Goal: Information Seeking & Learning: Learn about a topic

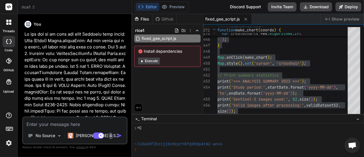
scroll to position [16, 0]
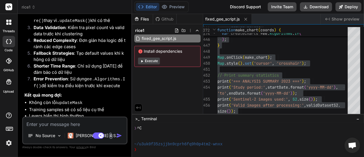
type textarea "x"
type textarea "// Define study regions using provided coordinates var CM = ee.Geometry.Polygon…"
type textarea "x"
type textarea "// Define study regions using provided coordinates var CM = ee.Geometry.Polygon…"
type textarea "x"
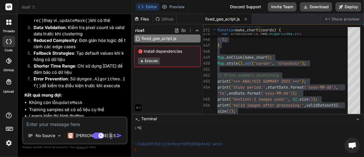
type textarea "// Define study regions using provided coordinates var CM = ee.Geometry.Polygon…"
type textarea "x"
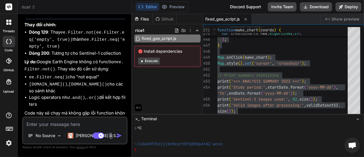
type textarea "// Define study regions using provided coordinates var CM = ee.Geometry.Polygon…"
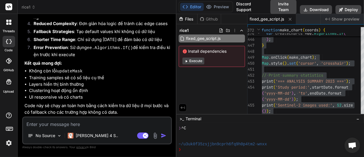
type textarea "x"
type textarea "// Define study regions using provided coordinates var CM = ee.Geometry.Polygon…"
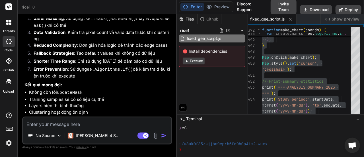
type textarea "x"
type textarea "// Define study regions using provided coordinates var CM = ee.Geometry.Polygon…"
type textarea "x"
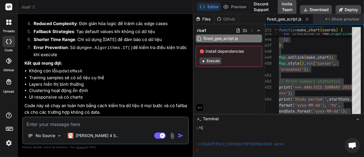
type textarea "// Define study regions using provided coordinates var CM = ee.Geometry.Polygon…"
type textarea "x"
type textarea "// Define study regions using provided coordinates var CM = ee.Geometry.Polygon…"
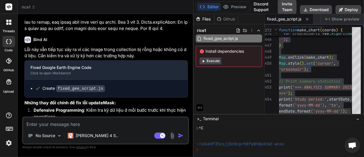
type textarea "x"
type textarea "// Define study regions using provided coordinates var CM = ee.Geometry.Polygon…"
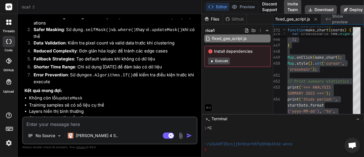
drag, startPoint x: 132, startPoint y: 69, endPoint x: 194, endPoint y: 75, distance: 62.7
click at [194, 75] on div "Bind AI Web Search Created with Pixso. Code Generator You Bind AI 🔍 Vấn đề phân…" at bounding box center [110, 85] width 185 height 143
click at [80, 136] on p "[PERSON_NAME] 4 S.." at bounding box center [97, 136] width 42 height 6
click at [44, 134] on p "No Source" at bounding box center [46, 136] width 20 height 6
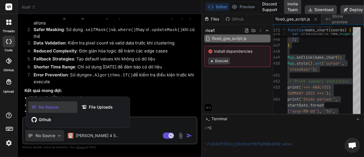
click at [9, 21] on icon at bounding box center [10, 21] width 2 height 2
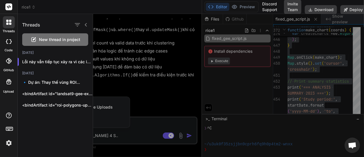
click at [9, 21] on icon at bounding box center [10, 21] width 2 height 2
click at [8, 60] on icon at bounding box center [9, 61] width 6 height 6
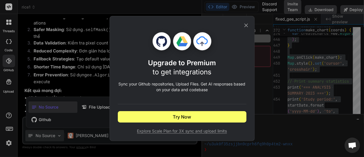
click at [247, 26] on icon at bounding box center [246, 26] width 4 height 4
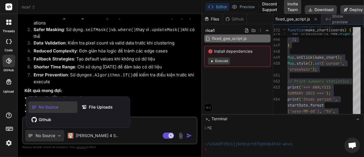
click at [9, 45] on div at bounding box center [9, 41] width 13 height 11
click at [121, 78] on div at bounding box center [182, 78] width 364 height 157
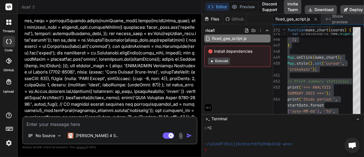
scroll to position [1317, 0]
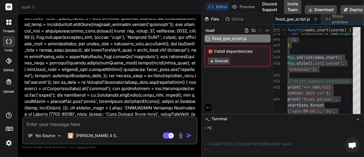
type textarea "x"
type textarea "// Define study regions using provided coordinates var CM = ee.Geometry.Polygon…"
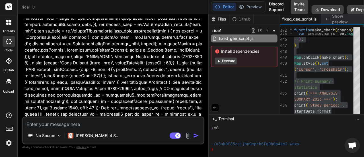
type textarea "x"
type textarea "// Define study regions using provided coordinates var CM = ee.Geometry.Polygon…"
type textarea "x"
type textarea "// Define study regions using provided coordinates var CM = ee.Geometry.Polygon…"
type textarea "x"
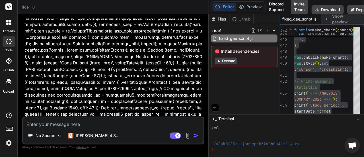
type textarea "// Define study regions using provided coordinates var CM = ee.Geometry.Polygon…"
type textarea "x"
type textarea "// Define study regions using provided coordinates var CM = ee.Geometry.Polygon…"
type textarea "x"
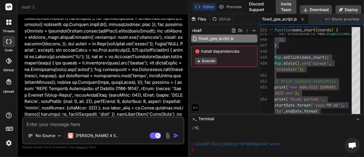
type textarea "// Define study regions using provided coordinates var CM = ee.Geometry.Polygon…"
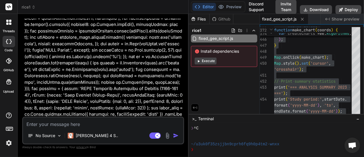
drag, startPoint x: 202, startPoint y: 64, endPoint x: 180, endPoint y: 65, distance: 21.9
click at [180, 65] on div "Bind AI Web Search Created with Pixso. Code Generator You Bind AI 🔍 Vấn đề phân…" at bounding box center [103, 85] width 171 height 143
click at [304, 20] on icon at bounding box center [302, 19] width 5 height 5
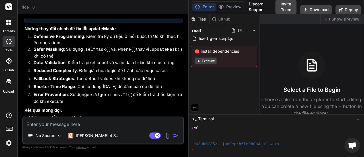
scroll to position [2617, 0]
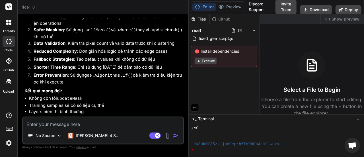
click at [7, 7] on icon at bounding box center [8, 6] width 7 height 7
click at [9, 4] on rect at bounding box center [8, 6] width 7 height 7
click at [9, 24] on icon at bounding box center [10, 24] width 2 height 2
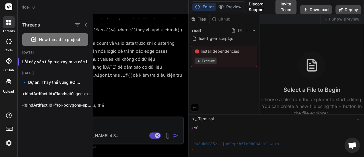
click at [47, 40] on span "New thread in project" at bounding box center [59, 40] width 41 height 6
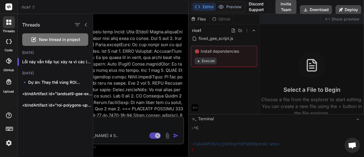
scroll to position [37, 0]
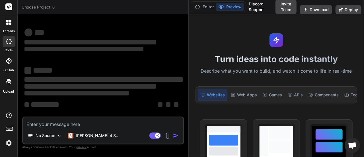
type textarea "x"
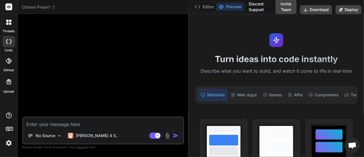
scroll to position [0, 0]
click at [85, 135] on p "[PERSON_NAME] 4 S.." at bounding box center [97, 136] width 42 height 6
click at [59, 121] on textarea at bounding box center [103, 122] width 160 height 10
paste textarea "Lore ips do sitam con ad elit sed doe /**** Tempo in utlabor. Et dolore, mag al…"
type textarea "Lore ips do sitam con ad elit sed doe /**** Tempo in utlabor. Et dolore, mag al…"
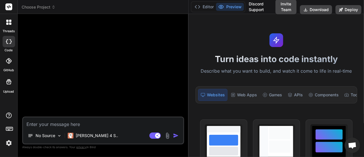
type textarea "x"
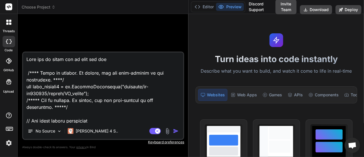
scroll to position [4395, 0]
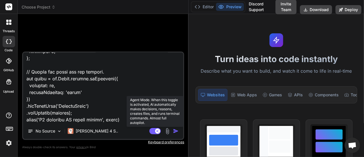
type textarea "Lore ips do sitam con ad elit sed doe /**** Tempo in utlabor. Et dolore, mag al…"
click at [155, 131] on rect at bounding box center [155, 131] width 11 height 6
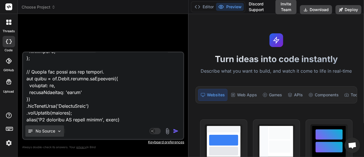
click at [56, 129] on div "No Source" at bounding box center [44, 130] width 39 height 11
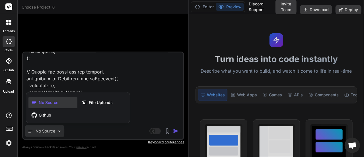
click at [56, 129] on div at bounding box center [182, 78] width 364 height 157
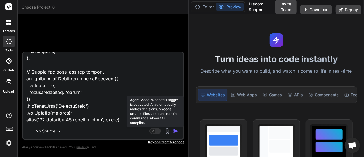
click at [155, 132] on rect at bounding box center [152, 130] width 5 height 5
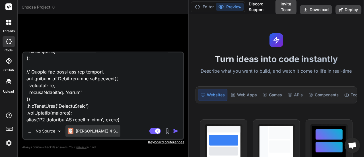
click at [79, 129] on p "[PERSON_NAME] 4 S.." at bounding box center [97, 131] width 42 height 6
click at [174, 131] on img "button" at bounding box center [176, 131] width 6 height 6
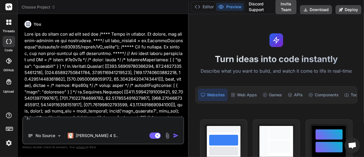
scroll to position [0, 0]
click at [200, 6] on icon at bounding box center [198, 7] width 6 height 6
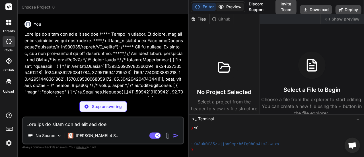
click at [232, 7] on button "Preview" at bounding box center [230, 7] width 28 height 8
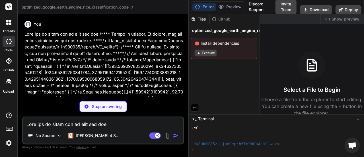
click at [220, 18] on div "Github" at bounding box center [221, 19] width 23 height 6
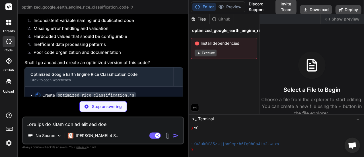
scroll to position [1609, 0]
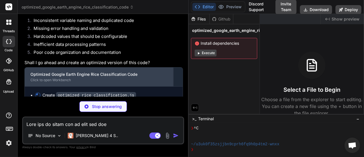
click at [105, 71] on div "Optimized Google Earth Engine Rice Classification Code" at bounding box center [98, 74] width 137 height 6
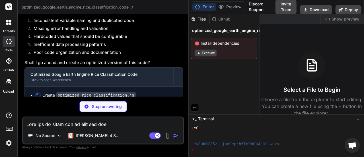
click at [203, 7] on button "Editor" at bounding box center [205, 7] width 24 height 8
click at [202, 5] on button "Editor" at bounding box center [205, 7] width 24 height 8
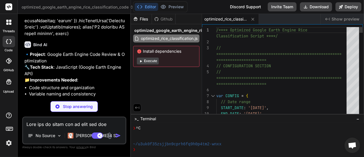
scroll to position [2513, 0]
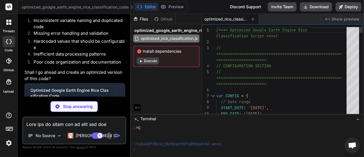
drag, startPoint x: 189, startPoint y: 59, endPoint x: 118, endPoint y: 52, distance: 71.2
click at [118, 52] on div "Bind AI Web Search Created with Pixso. Code Generator You Bind AI 🔹 Project : G…" at bounding box center [74, 85] width 113 height 143
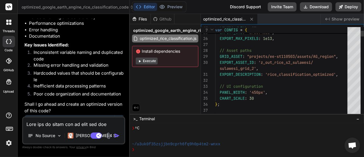
type textarea "x"
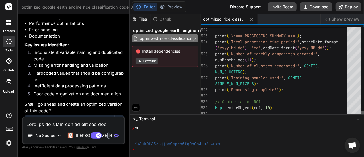
click at [361, 117] on div at bounding box center [362, 114] width 3 height 6
type textarea "/**** Optimized Google Earth Engine Rice Classification Script ****/ // =======…"
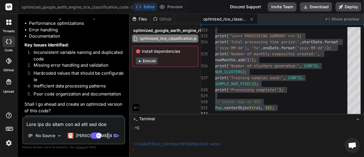
click at [73, 122] on textarea at bounding box center [73, 122] width 101 height 10
paste textarea "Number (Error) Geometry.area: Unable to perform this geometry operation. Please…"
type textarea "Number (Error) Geometry.area: Unable to perform this geometry operation. Please…"
type textarea "x"
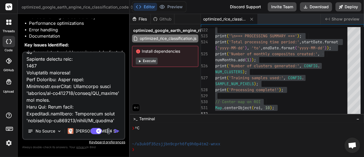
type textarea "Number (Error) Geometry.area: Unable to perform this geometry operation. Please…"
click at [117, 131] on img "button" at bounding box center [117, 131] width 6 height 6
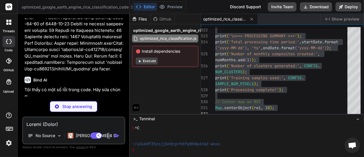
scroll to position [3018, 0]
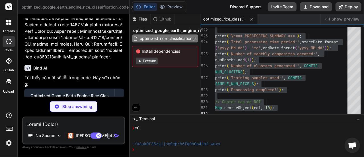
type textarea "x"
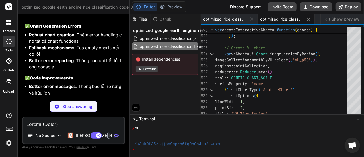
scroll to position [3283, 0]
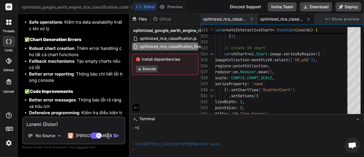
type textarea "x"
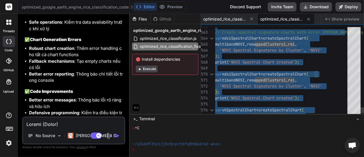
type textarea "/**** Optimized Google Earth Engine Rice Classification Script - Fixed Version …"
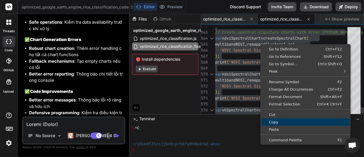
click at [276, 121] on span "Copy" at bounding box center [306, 122] width 88 height 4
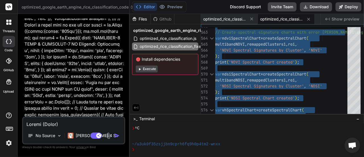
scroll to position [1204, 0]
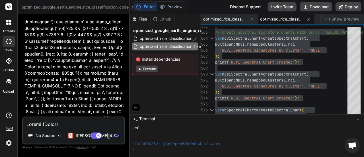
click at [90, 123] on textarea at bounding box center [73, 122] width 101 height 10
type textarea "v"
type textarea "x"
type textarea "vu"
type textarea "x"
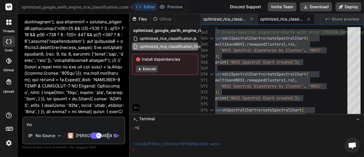
type textarea "vui"
type textarea "x"
type textarea "vu"
type textarea "x"
type textarea "v"
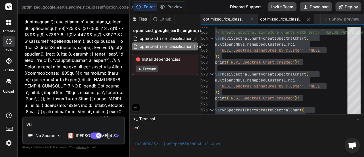
type textarea "x"
type textarea "t"
type textarea "x"
type textarea "th"
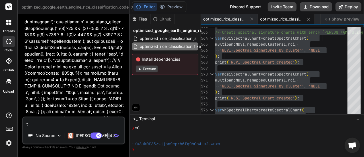
type textarea "x"
type textarea "tha"
type textarea "x"
type textarea "thay"
type textarea "x"
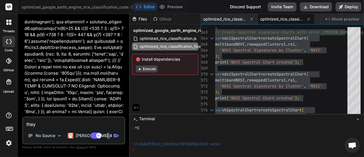
type textarea "thay"
type textarea "x"
type textarea "thay d"
type textarea "x"
type textarea "thay [PERSON_NAME]"
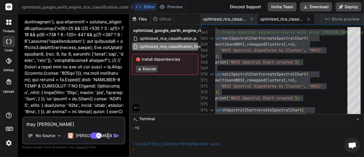
type textarea "x"
type textarea "thay đo"
type textarea "x"
type textarea "thay đô"
type textarea "x"
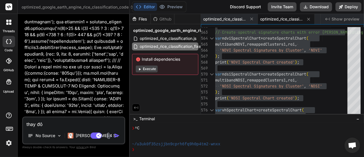
type textarea "thay đôi"
type textarea "x"
type textarea "thay đổi"
type textarea "x"
type textarea "thay đổi"
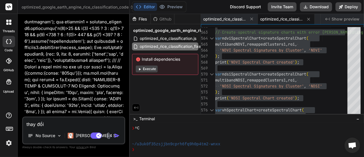
type textarea "x"
type textarea "thay đổi t"
type textarea "x"
type textarea "thay đổi th"
type textarea "x"
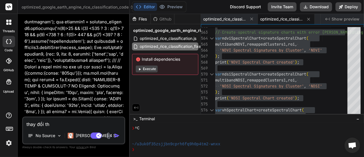
type textarea "thay đổi tho"
type textarea "x"
type textarea "thay đổi thơ"
type textarea "x"
type textarea "thay đổi thơi"
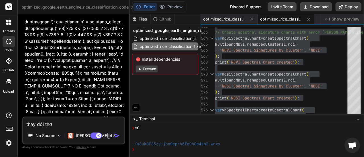
type textarea "x"
type textarea "thay đổi thời"
type textarea "x"
type textarea "thay đổi thời"
type textarea "x"
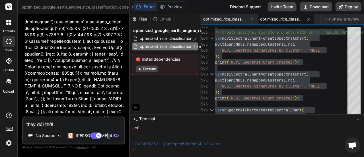
type textarea "thay đổi thời g"
type textarea "x"
type textarea "thay đổi thời gi"
type textarea "x"
type textarea "thay đổi thời gia"
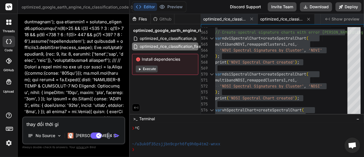
type textarea "x"
type textarea "thay đổi thời gian"
type textarea "x"
type textarea "thay đổi thời gian"
type textarea "x"
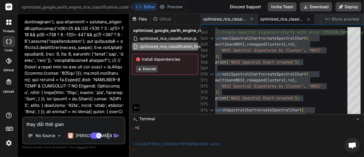
type textarea "thay đổi thời gian k"
type textarea "x"
type textarea "thay đổi thời gian kh"
type textarea "x"
type textarea "thay đổi thời gian kha"
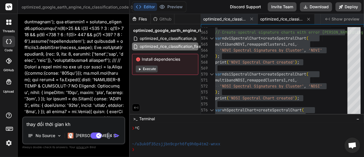
type textarea "x"
type textarea "thay đổi thời [PERSON_NAME]"
type textarea "x"
type textarea "thay đổi thời gian khảo"
type textarea "x"
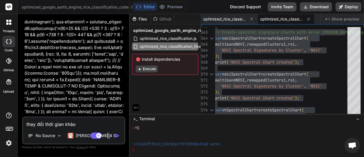
type textarea "thay đổi thời gian khảo"
type textarea "x"
type textarea "thay đổi thời gian khảo s"
type textarea "x"
type textarea "thay đổi thời gian khảo sa"
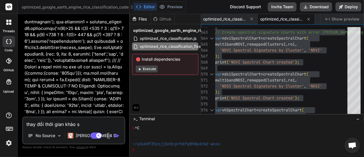
type textarea "x"
type textarea "thay đổi thời gian khảo sat"
type textarea "x"
type textarea "thay đổi thời gian khảo sát"
type textarea "x"
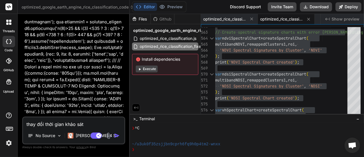
type textarea "thay đổi thời gian khảo sát"
type textarea "x"
type textarea "thay đổi thời gian khảo sát 2"
type textarea "x"
type textarea "thay đổi thời gian khảo sát 20"
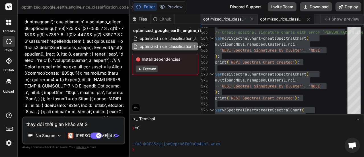
type textarea "x"
type textarea "thay đổi thời gian khảo sát 202"
type textarea "x"
type textarea "thay đổi thời gian khảo sát 2023"
type textarea "x"
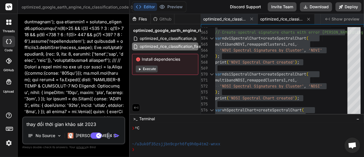
type textarea "thay đổi thời gian khảo sát 2023-"
type textarea "x"
type textarea "thay đổi thời gian khảo sát 2023-2"
type textarea "x"
type textarea "thay đổi thời gian khảo sát 2023-20"
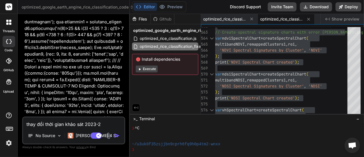
type textarea "x"
type textarea "thay đổi thời gian khảo sát 2023-202"
type textarea "x"
type textarea "thay đổi thời gian khảo sát [DATE]-[DATE]"
type textarea "x"
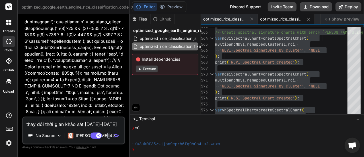
type textarea "thay đổi thời gian khảo sát [DATE]-[DATE],"
type textarea "x"
type textarea "thay đổi thời gian khảo sát [DATE]-[DATE],"
type textarea "x"
type textarea "thay đổi thời gian khảo sát [DATE]-[DATE], l"
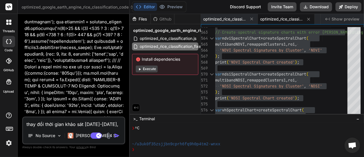
type textarea "x"
type textarea "thay đổi thời gian khảo sát [DATE]-[DATE], lu"
type textarea "x"
type textarea "thay đổi thời gian khảo sát [DATE]-[DATE], lư"
type textarea "x"
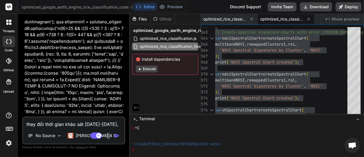
type textarea "thay đổi thời gian khảo sát [DATE]-[DATE], lưu"
type textarea "x"
type textarea "thay đổi thời gian khảo sát [DATE]-[DATE], lưu"
type textarea "x"
type textarea "thay đổi thời gian khảo sát [DATE]-[DATE], lưu y"
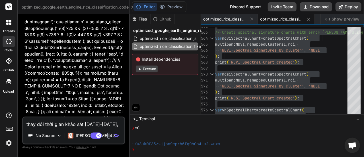
type textarea "x"
type textarea "thay đổi thời gian khảo sát [DATE]-[DATE], lưu ý"
type textarea "x"
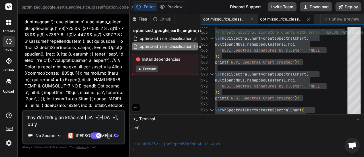
type textarea "thay đổi thời gian khảo sát [DATE]-[DATE], lưu ý"
type textarea "x"
type textarea "thay đổi thời gian khảo sát [DATE]-[DATE], lưu ý a"
type textarea "x"
type textarea "thay đổi thời gian khảo sát [DATE]-[DATE], lưu ý an"
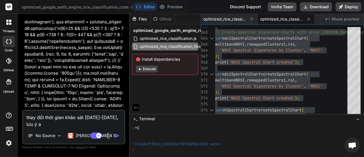
type textarea "x"
type textarea "thay đổi thời gian khảo sát [DATE]-[DATE], lưu ý a"
type textarea "x"
type textarea "thay đổi thời gian khảo sát [DATE]-[DATE], lưu ý"
type textarea "x"
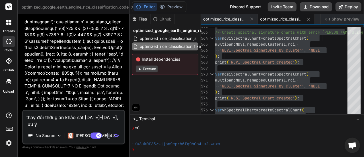
type textarea "thay đổi thời gian khảo sát [DATE]-[DATE], lưu ý v"
type textarea "x"
type textarea "thay đổi thời gian khảo sát [DATE]-[DATE], lưu ý ve"
type textarea "x"
type textarea "thay đổi thời gian khảo sát [DATE]-[DATE], lưu ý vê"
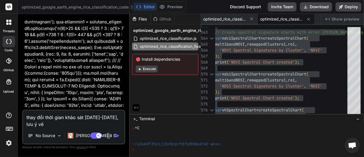
type textarea "x"
type textarea "thay đổi thời gian khảo sát [DATE]-[DATE], lưu ý về"
type textarea "x"
type textarea "thay đổi thời gian khảo sát [DATE]-[DATE], lưu ý về"
type textarea "x"
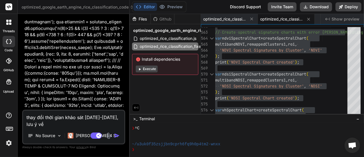
type textarea "thay đổi thời gian khảo sát [DATE]-[DATE], lưu ý về l"
type textarea "x"
type textarea "thay đổi thời gian khảo sát [DATE]-[DATE], lưu ý về lo"
type textarea "x"
type textarea "thay đổi thời gian khảo sát [DATE]-[DATE], lưu ý về lô"
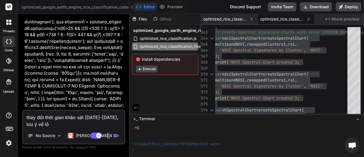
type textarea "x"
type textarea "thay đổi thời gian khảo sát [DATE]-[DATE], lưu ý về lôi"
type textarea "x"
type textarea "thay đổi thời gian khảo sát [DATE]-[DATE], lưu ý về lỗi"
type textarea "x"
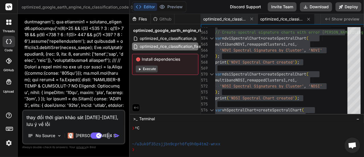
type textarea "thay đổi thời gian khảo sát [DATE]-[DATE], lưu ý về lỗi"
type textarea "x"
type textarea "thay đổi thời gian khảo sát [DATE]-[DATE], lưu ý về lỗi k"
type textarea "x"
type textarea "thay đổi thời gian khảo sát [DATE]-[DATE], lưu ý về lỗi kh"
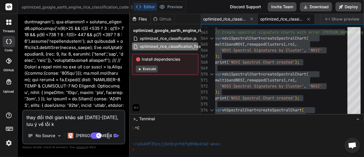
type textarea "x"
type textarea "thay đổi thời gian khảo sát [DATE]-[DATE], lưu ý về lỗi khi"
type textarea "x"
type textarea "thay đổi thời gian khảo sát [DATE]-[DATE], lưu ý về lỗi khi"
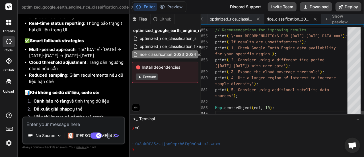
scroll to position [0, 0]
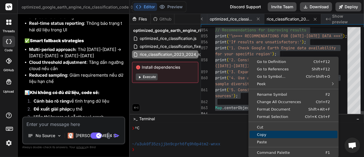
click at [258, 133] on span "Copy" at bounding box center [294, 135] width 88 height 4
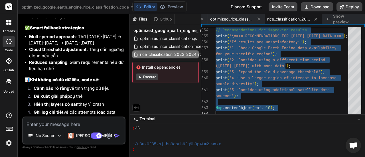
scroll to position [0, 50]
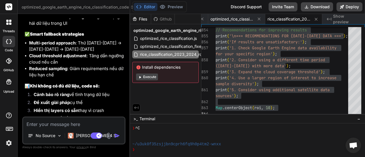
click at [53, 123] on textarea at bounding box center [73, 122] width 101 height 10
paste textarea "LOR ipsu (do²): Sitame (Conse) Adipisci.elit: Seddoe te incidid utla etdolore m…"
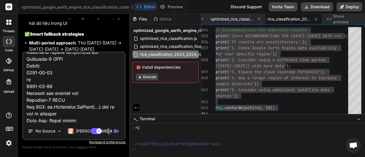
click at [116, 131] on img "button" at bounding box center [117, 131] width 6 height 6
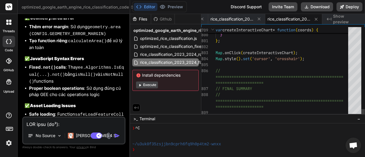
scroll to position [0, 0]
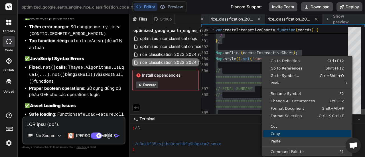
click at [271, 134] on span "Copy" at bounding box center [307, 134] width 88 height 4
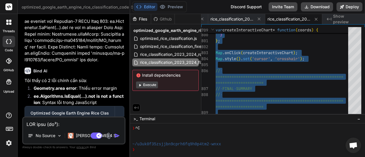
scroll to position [4429, 0]
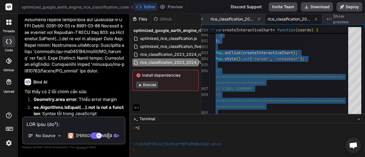
click at [76, 121] on div "Optimized Google Earth Engine Rice Classification Code" at bounding box center [69, 126] width 78 height 11
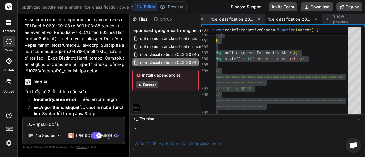
click at [91, 121] on div "Optimized Google Earth Engine Rice Classification Code" at bounding box center [69, 126] width 78 height 11
click at [59, 133] on div "Click to open Workbench" at bounding box center [69, 135] width 78 height 5
click at [315, 19] on icon at bounding box center [315, 19] width 3 height 3
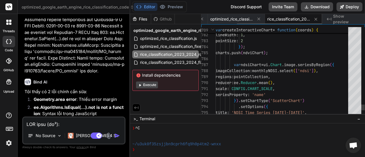
scroll to position [0, 50]
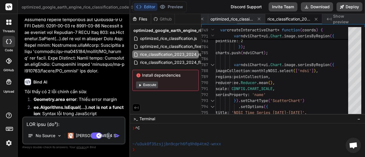
click at [259, 19] on icon at bounding box center [258, 19] width 3 height 3
click at [307, 19] on icon at bounding box center [308, 19] width 5 height 5
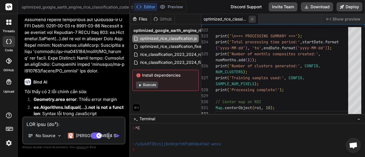
click at [252, 19] on icon at bounding box center [252, 19] width 3 height 3
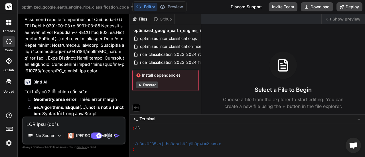
click at [87, 121] on div "Optimized Google Earth Engine Rice Classification Code" at bounding box center [69, 126] width 78 height 11
click at [48, 121] on div "Optimized Google Earth Engine Rice Classification Code" at bounding box center [69, 126] width 78 height 11
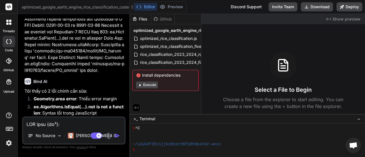
scroll to position [4430, 0]
click at [88, 121] on div "Optimized Google Earth Engine Rice Classification Code" at bounding box center [69, 126] width 78 height 11
click at [87, 121] on div "Optimized Google Earth Engine Rice Classification Code" at bounding box center [69, 126] width 78 height 11
click at [72, 121] on div "Optimized Google Earth Engine Rice Classification Code" at bounding box center [69, 126] width 78 height 11
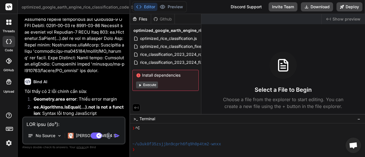
click at [72, 121] on div "Optimized Google Earth Engine Rice Classification Code" at bounding box center [69, 126] width 78 height 11
click at [75, 121] on div "Optimized Google Earth Engine Rice Classification Code" at bounding box center [69, 126] width 78 height 11
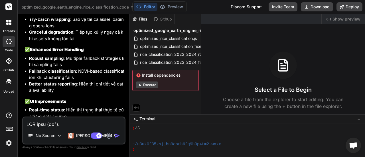
scroll to position [4714, 0]
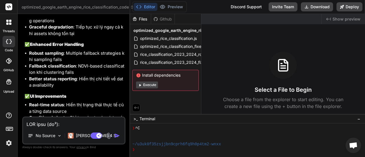
click at [64, 124] on textarea at bounding box center [73, 122] width 101 height 10
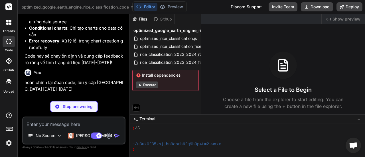
scroll to position [4822, 0]
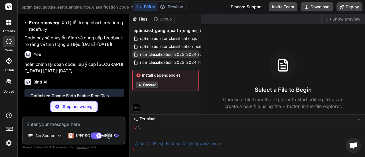
click at [182, 54] on span "rice_classification_2023_2024_robust.js" at bounding box center [176, 54] width 75 height 7
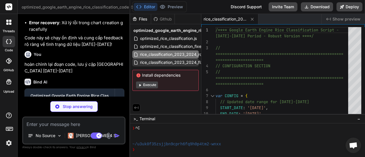
click at [177, 63] on span "rice_classification_2023_2024_fixed.js" at bounding box center [175, 62] width 73 height 7
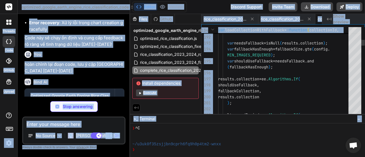
scroll to position [0, 50]
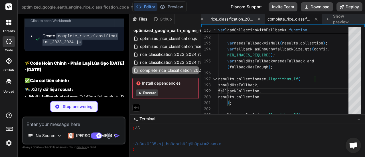
scroll to position [4853, 0]
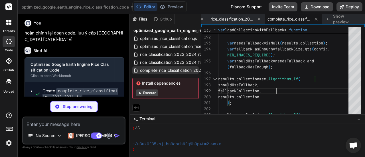
click at [171, 70] on span "complete_rice_classification_2023_2024.js" at bounding box center [179, 70] width 81 height 7
click at [185, 71] on span "complete_rice_classification_2023_2024.js" at bounding box center [179, 70] width 81 height 7
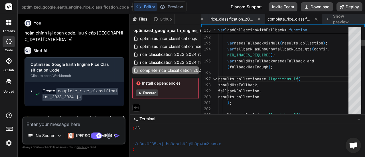
scroll to position [0, 0]
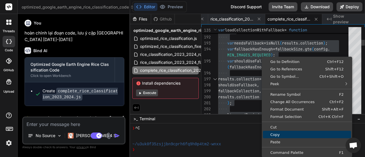
click at [279, 133] on span "Copy" at bounding box center [307, 135] width 88 height 4
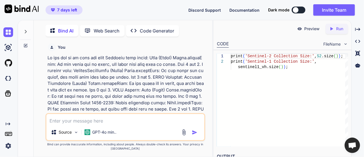
scroll to position [741, 0]
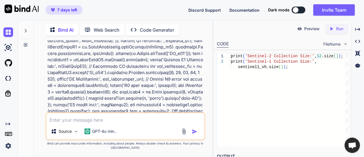
click at [23, 9] on img at bounding box center [22, 9] width 34 height 9
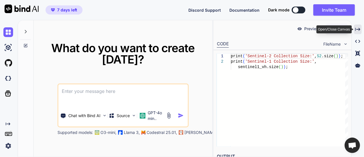
click at [357, 29] on icon "Created with Pixso." at bounding box center [357, 29] width 5 height 5
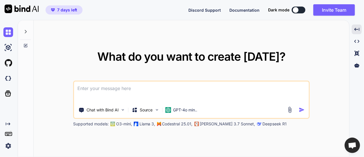
click at [109, 92] on textarea at bounding box center [191, 91] width 235 height 21
click at [95, 124] on p "Supported models:" at bounding box center [91, 124] width 36 height 6
click at [103, 109] on p "Chat with Bind AI" at bounding box center [103, 110] width 32 height 6
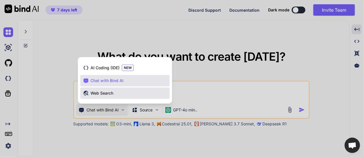
click at [104, 95] on span "Web Search" at bounding box center [102, 93] width 23 height 6
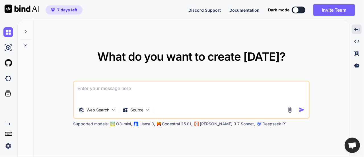
click at [107, 96] on textarea at bounding box center [191, 91] width 235 height 21
click at [142, 112] on p "Source" at bounding box center [136, 110] width 13 height 6
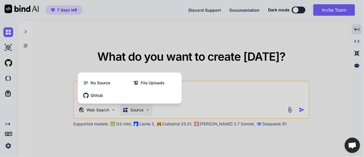
click at [142, 112] on div at bounding box center [182, 78] width 364 height 157
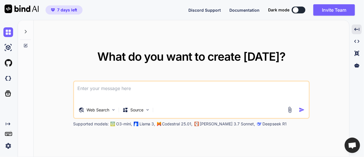
click at [300, 9] on button at bounding box center [299, 10] width 14 height 7
click at [302, 11] on button at bounding box center [299, 10] width 14 height 7
click at [301, 10] on button at bounding box center [299, 10] width 14 height 7
click at [300, 13] on button at bounding box center [299, 10] width 14 height 7
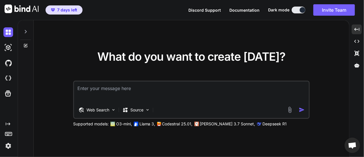
click at [301, 9] on div at bounding box center [303, 10] width 6 height 6
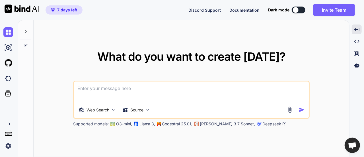
click at [301, 9] on button at bounding box center [299, 10] width 14 height 7
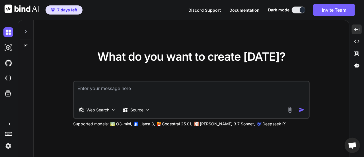
click at [254, 11] on span "Documentation" at bounding box center [245, 10] width 30 height 5
click at [156, 92] on textarea at bounding box center [191, 91] width 235 height 21
click at [149, 110] on img at bounding box center [147, 109] width 5 height 5
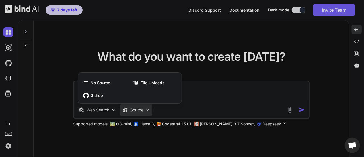
click at [206, 98] on div at bounding box center [182, 78] width 364 height 157
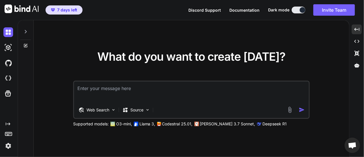
click at [149, 89] on textarea at bounding box center [191, 91] width 235 height 21
click at [111, 89] on textarea at bounding box center [191, 91] width 235 height 21
type textarea "model STARFM code"
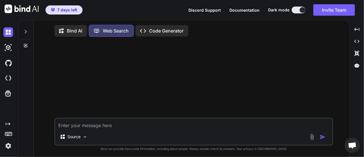
scroll to position [2, 0]
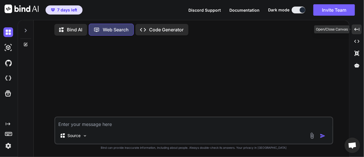
click at [358, 30] on icon "Created with Pixso." at bounding box center [357, 29] width 5 height 5
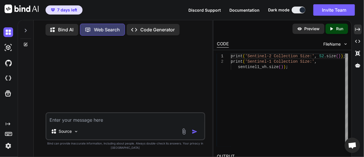
click at [343, 29] on p "Run" at bounding box center [340, 29] width 7 height 6
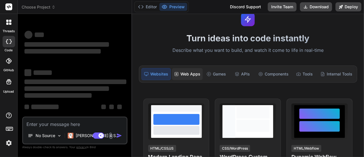
scroll to position [85, 0]
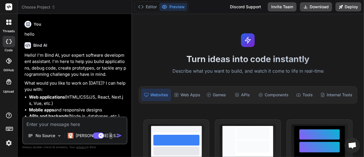
type textarea "x"
click at [83, 138] on p "[PERSON_NAME] 4 S.." at bounding box center [97, 136] width 42 height 6
click at [149, 7] on button "Editor" at bounding box center [148, 7] width 24 height 8
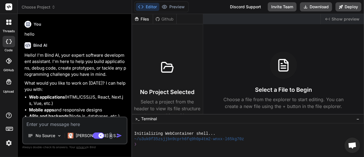
click at [7, 61] on icon at bounding box center [9, 61] width 6 height 6
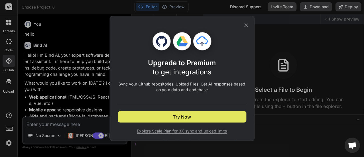
click at [170, 115] on button "Try Now" at bounding box center [182, 116] width 129 height 11
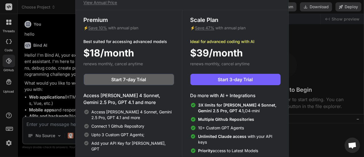
click at [68, 21] on div "Upgrade to access Advanced AI & Integrations View Annual Price Premium ⚡ Save 1…" at bounding box center [182, 78] width 364 height 157
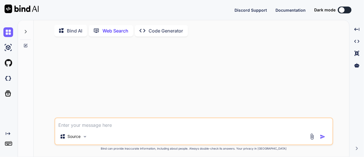
scroll to position [2, 0]
click at [72, 30] on p "Bind AI" at bounding box center [74, 29] width 15 height 7
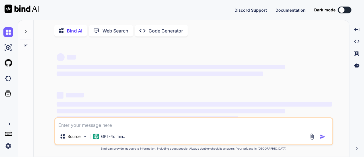
click at [66, 28] on icon at bounding box center [63, 30] width 8 height 7
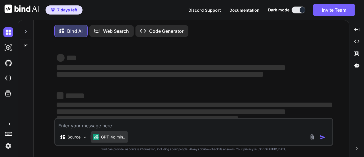
click at [112, 138] on p "GPT-4o min.." at bounding box center [113, 137] width 24 height 6
click at [123, 138] on p "GPT-4o min.." at bounding box center [113, 137] width 24 height 6
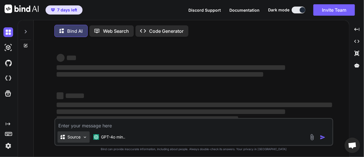
click at [73, 138] on p "Source" at bounding box center [74, 137] width 13 height 6
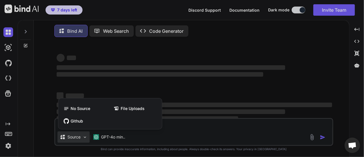
click at [73, 138] on div at bounding box center [182, 78] width 364 height 157
type textarea "x"
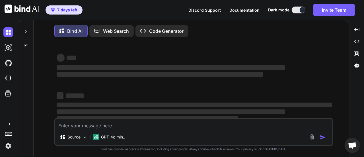
click at [90, 126] on textarea at bounding box center [193, 124] width 277 height 10
type textarea "s"
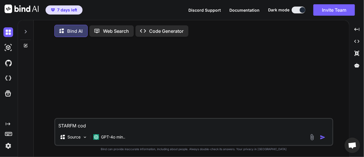
type textarea "STARFM code"
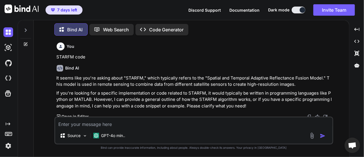
scroll to position [2, 0]
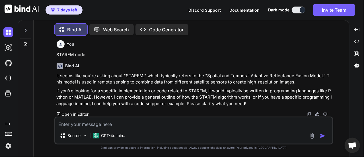
click at [75, 112] on p "Open in Editor" at bounding box center [75, 114] width 27 height 6
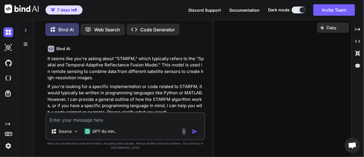
scroll to position [32, 0]
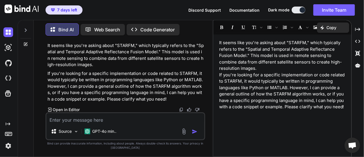
click at [24, 30] on icon at bounding box center [25, 30] width 5 height 5
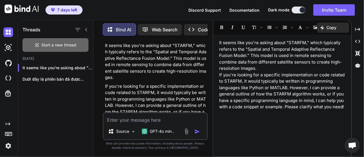
click at [55, 45] on span "Start a new thread" at bounding box center [59, 45] width 35 height 6
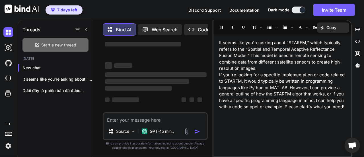
scroll to position [28, 0]
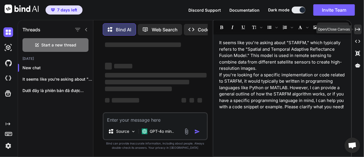
click at [357, 27] on icon "Created with Pixso." at bounding box center [357, 29] width 5 height 5
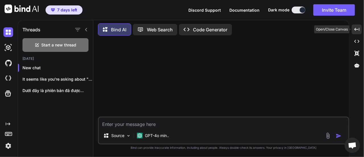
scroll to position [0, 0]
